Goal: Task Accomplishment & Management: Use online tool/utility

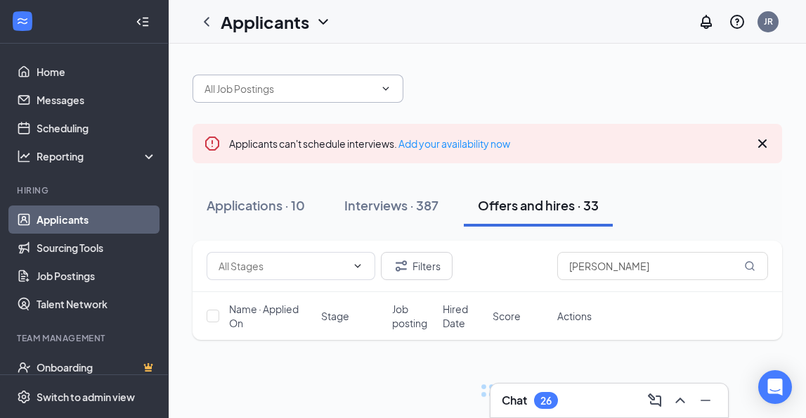
click at [262, 79] on span at bounding box center [298, 89] width 211 height 28
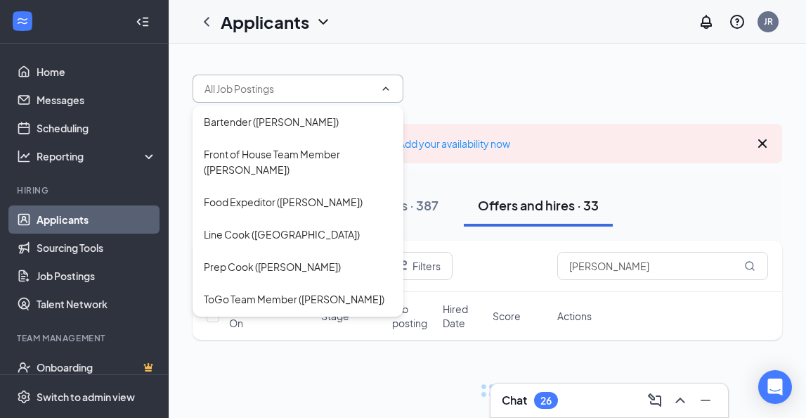
click at [261, 89] on input "text" at bounding box center [290, 88] width 170 height 15
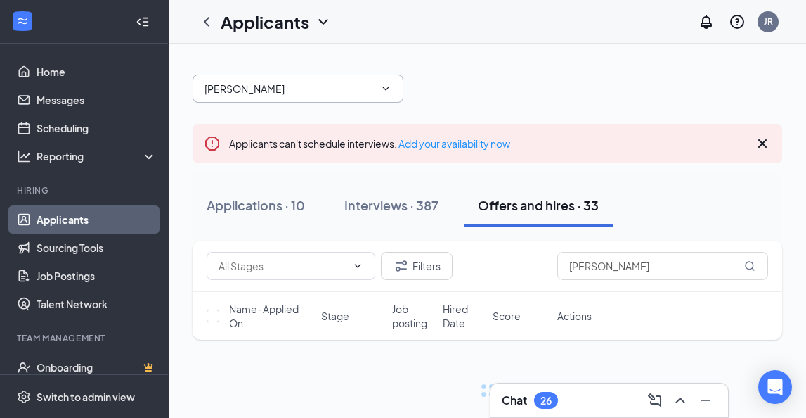
type input "[PERSON_NAME]"
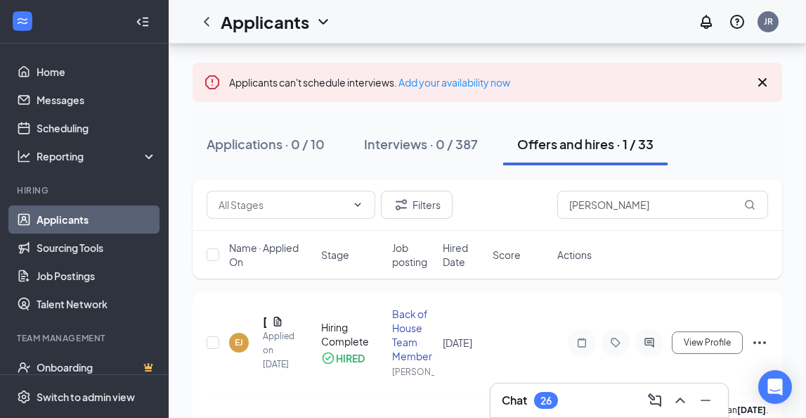
scroll to position [88, 0]
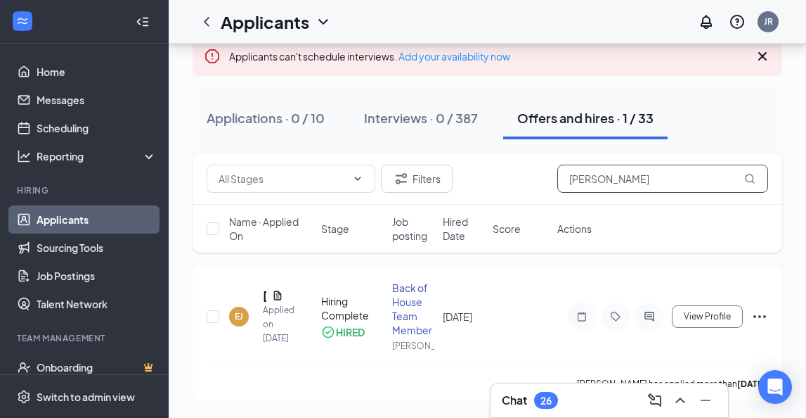
click at [617, 178] on input "[PERSON_NAME]" at bounding box center [662, 179] width 211 height 28
type input "[PERSON_NAME]"
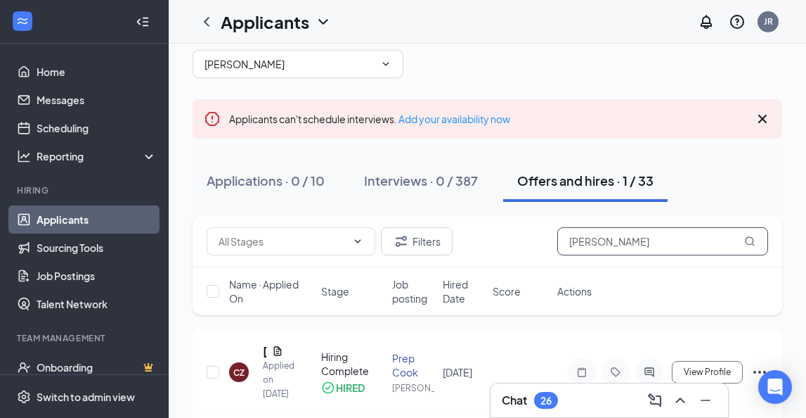
scroll to position [88, 0]
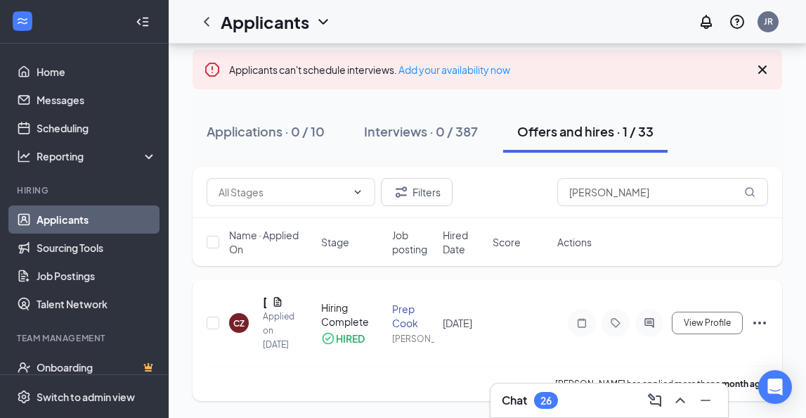
click at [336, 307] on div "Hiring Complete" at bounding box center [352, 314] width 63 height 28
click at [279, 309] on div "Applied on [DATE]" at bounding box center [273, 330] width 20 height 42
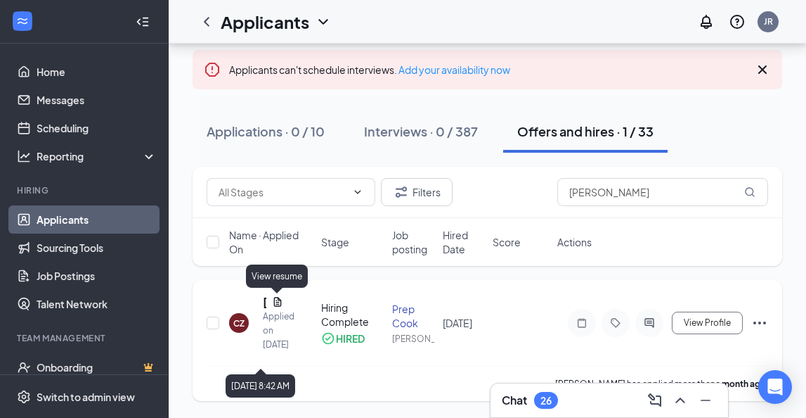
click at [278, 296] on icon "Document" at bounding box center [277, 301] width 11 height 11
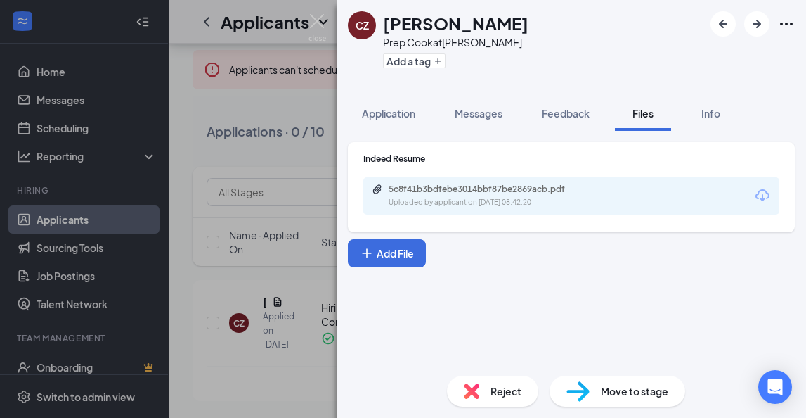
click at [449, 20] on h1 "[PERSON_NAME]" at bounding box center [456, 23] width 146 height 24
copy h1 "[PERSON_NAME]"
